Goal: Subscribe to service/newsletter

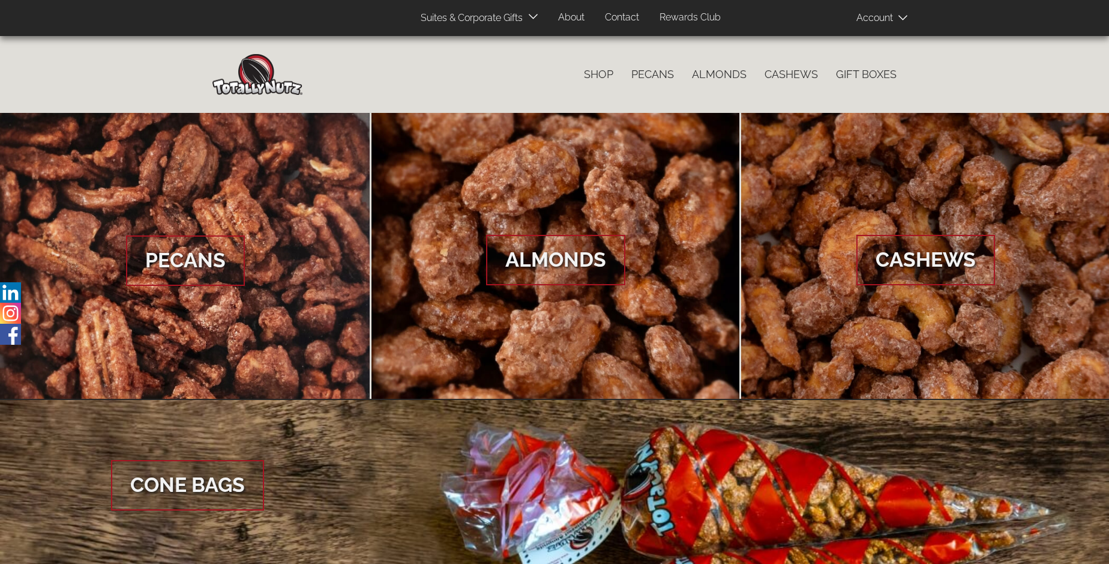
scroll to position [1794, 0]
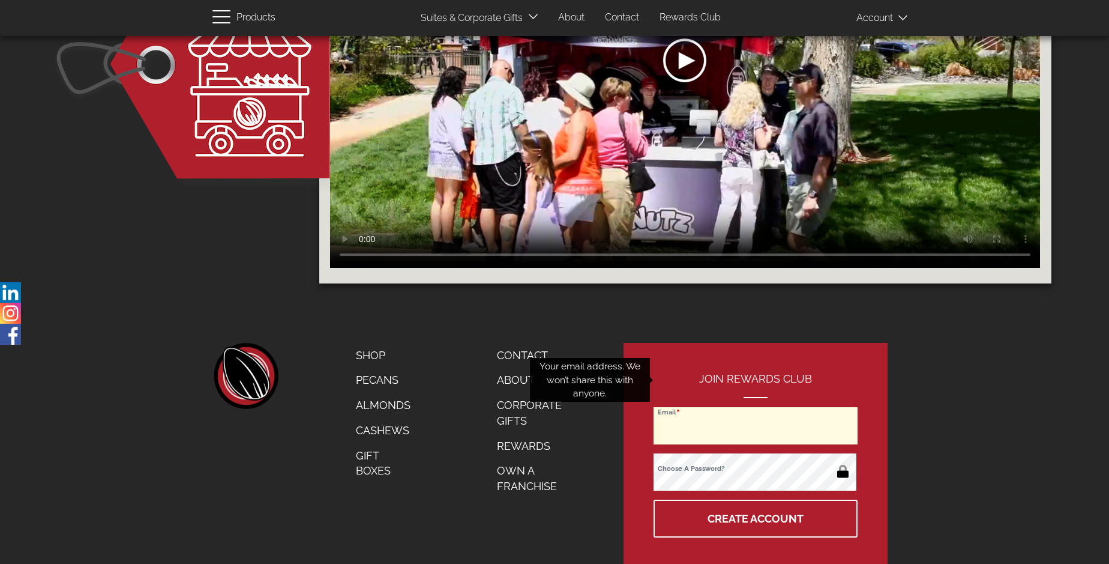
click at [756, 407] on input "Email" at bounding box center [756, 425] width 204 height 37
type input "[EMAIL_ADDRESS][DOMAIN_NAME]"
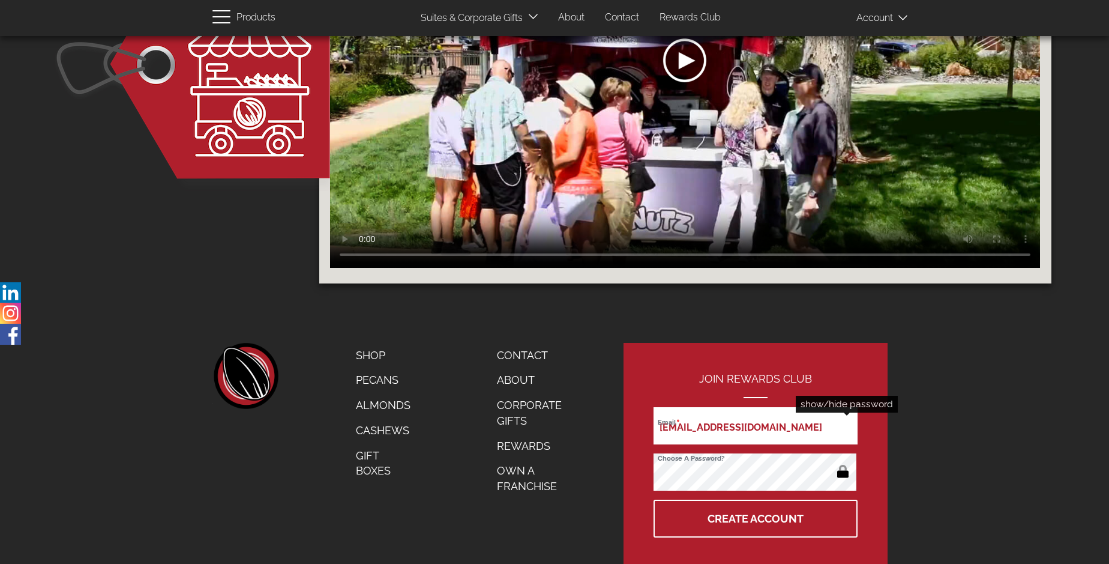
click at [843, 463] on button "button" at bounding box center [842, 472] width 23 height 19
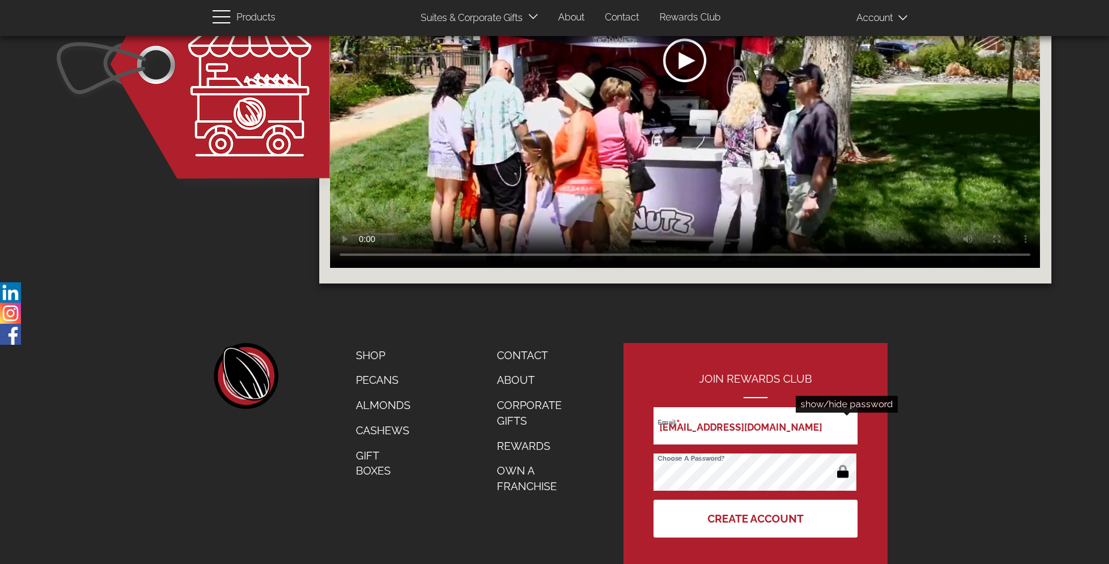
click at [756, 499] on button "Create Account" at bounding box center [756, 518] width 204 height 38
